Goal: Task Accomplishment & Management: Use online tool/utility

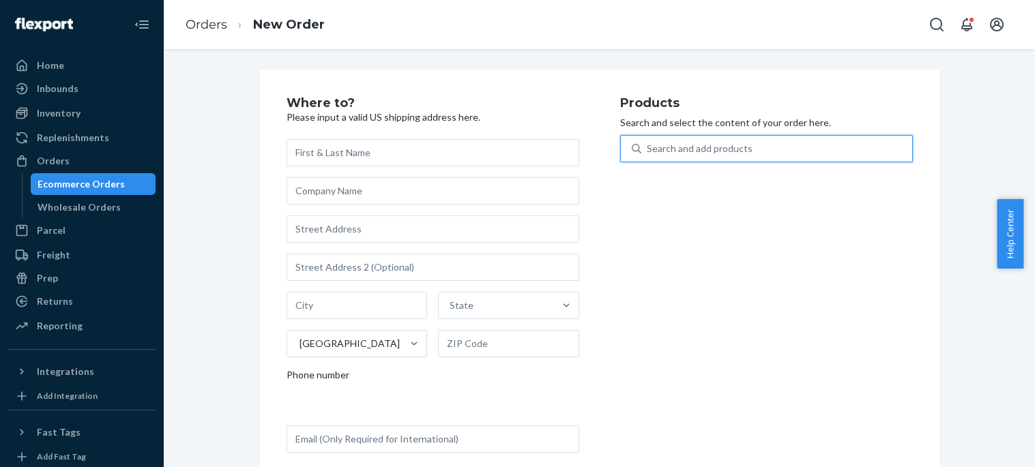
type input "195893758739"
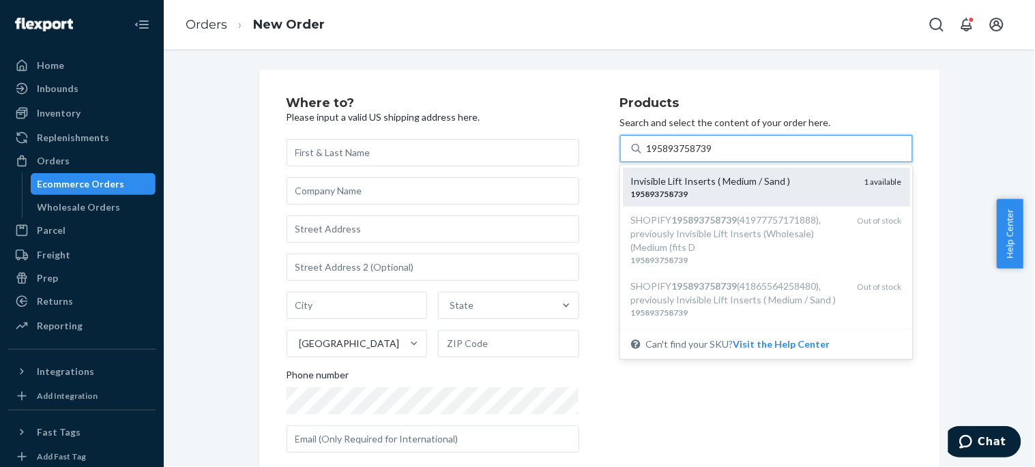
click at [814, 202] on div "Invisible Lift Inserts ( Medium / Sand ) 195893758739 1 available" at bounding box center [766, 187] width 287 height 39
click at [714, 156] on input "195893758739" at bounding box center [681, 149] width 68 height 14
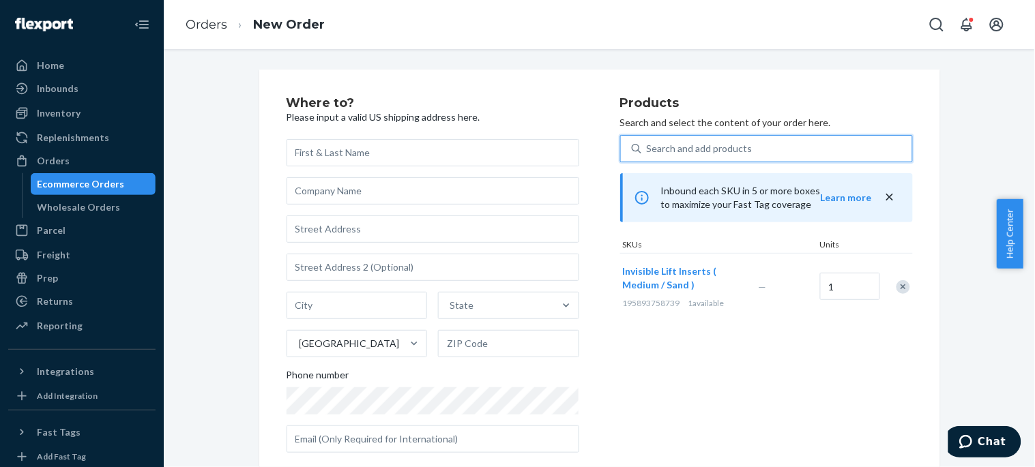
click at [799, 149] on div "Search and add products" at bounding box center [776, 148] width 271 height 25
click at [648, 149] on input "0 results available. Use Up and Down to choose options, press Enter to select t…" at bounding box center [647, 149] width 1 height 14
paste input "810114042243"
type input "810114042243"
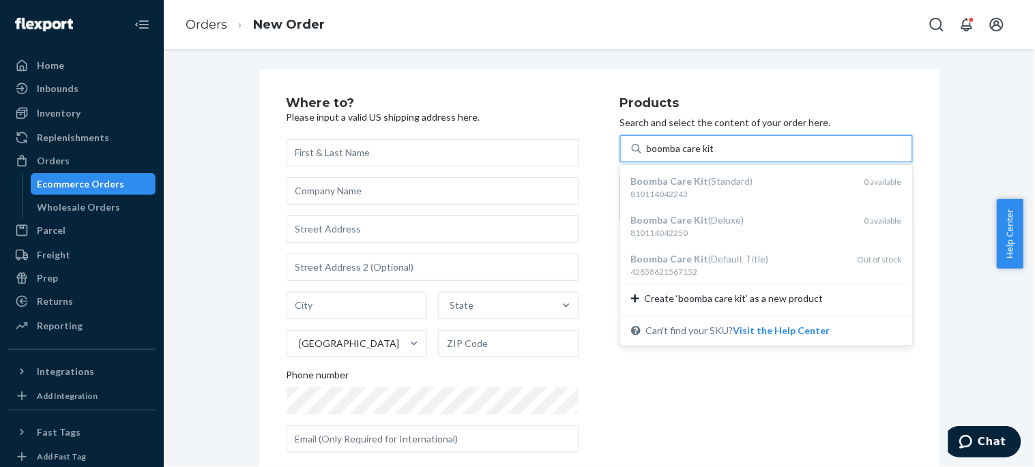
type input "boomba care kit"
